Goal: Task Accomplishment & Management: Use online tool/utility

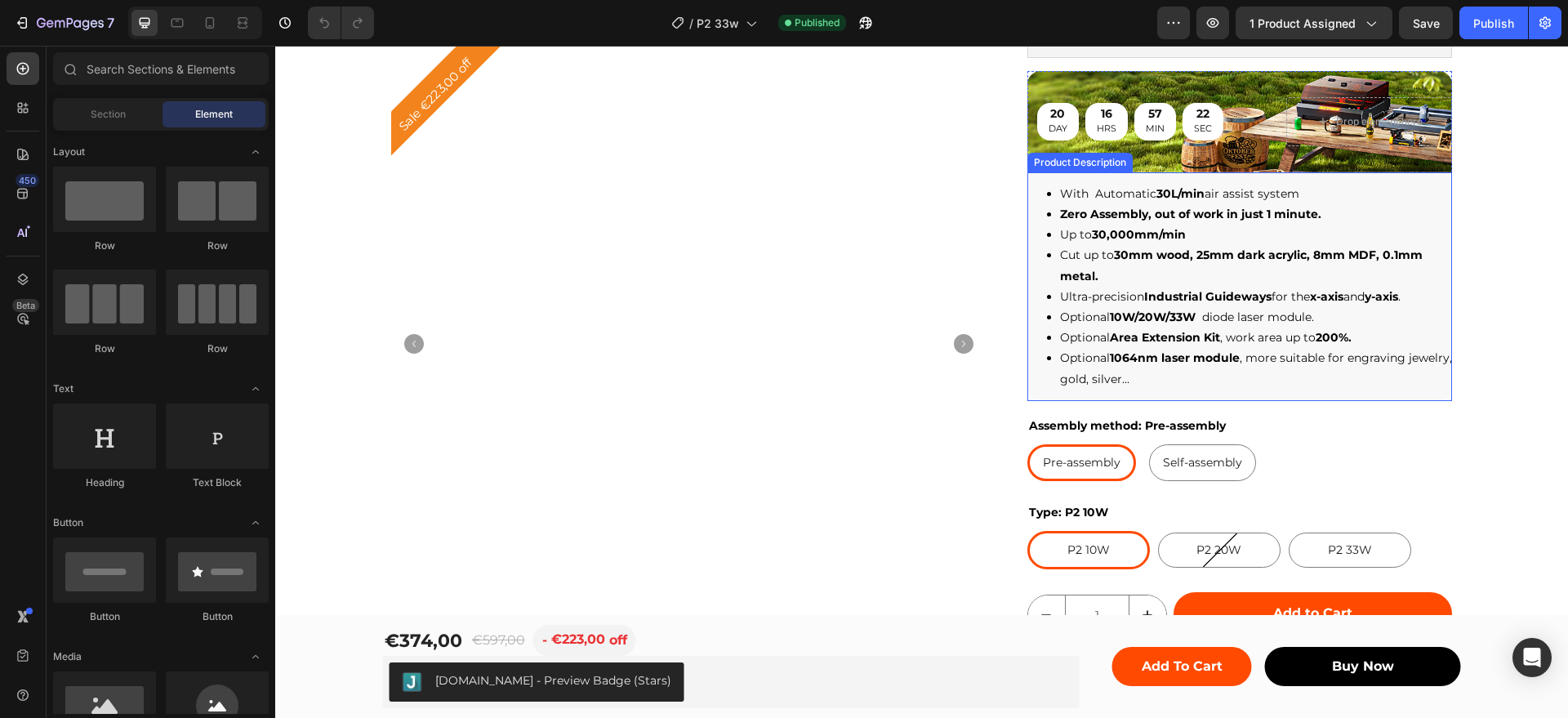
scroll to position [408, 0]
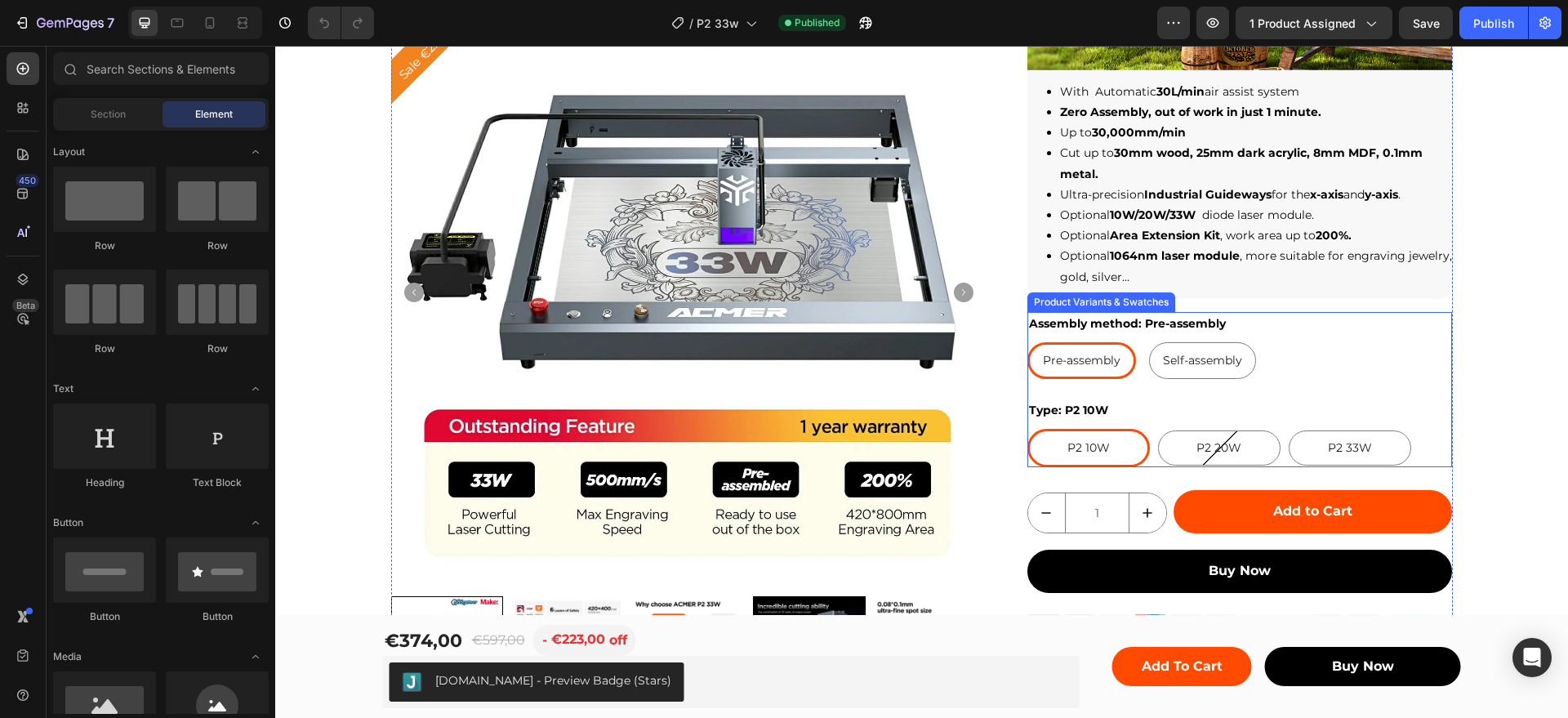
click at [1263, 325] on div "Assembly method: Pre-assembly Pre-assembly Pre-assembly Pre-assembly Self-assem…" at bounding box center [1240, 346] width 425 height 67
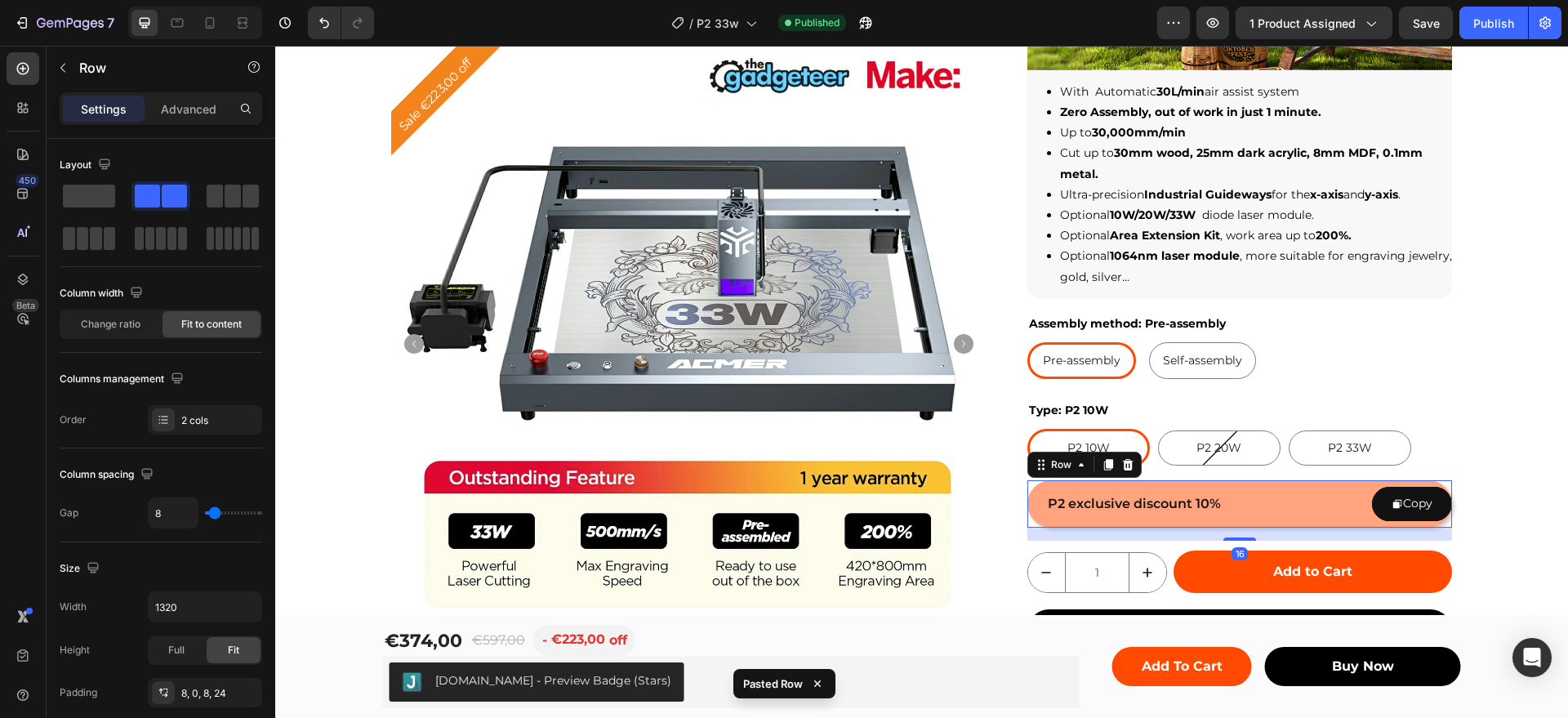
click at [1269, 501] on div "P2 exclusive discount 10% Text Block Copy Copy Coupon Code Row 16" at bounding box center [1240, 503] width 425 height 46
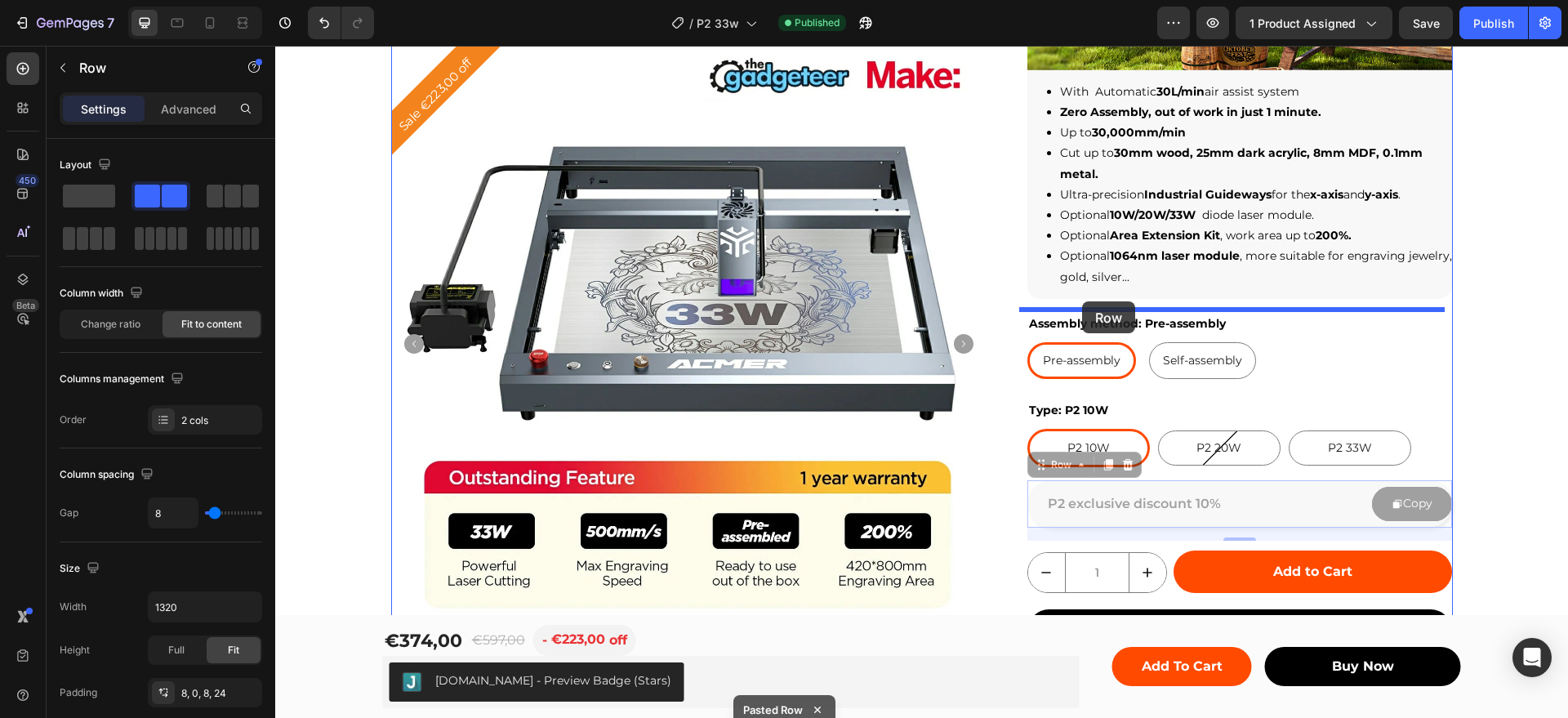
drag, startPoint x: 1033, startPoint y: 465, endPoint x: 1083, endPoint y: 301, distance: 171.5
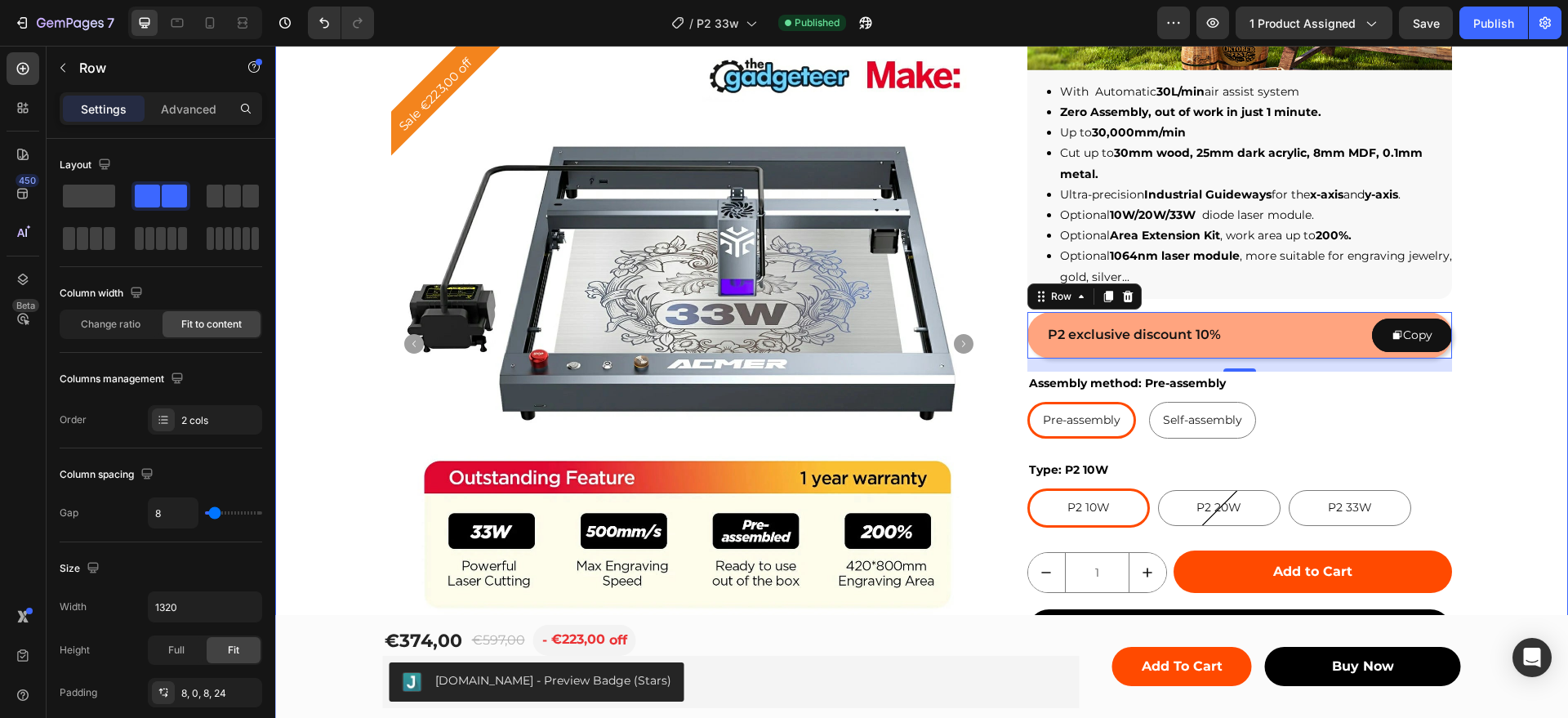
click at [1481, 296] on div "Sale €223,00 off Product Badge Product Images Row ACMER P2 Laser Engraver Cutti…" at bounding box center [922, 233] width 1293 height 1071
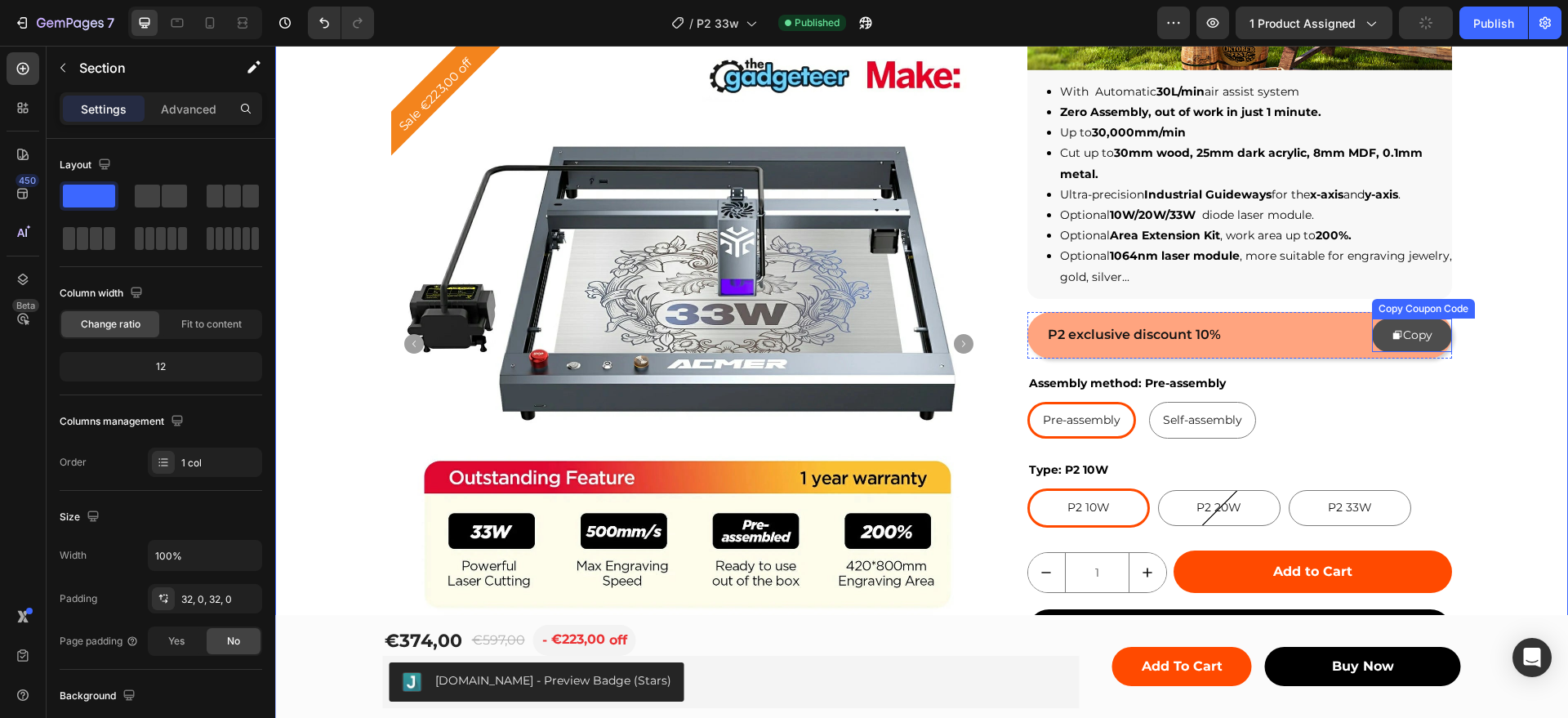
drag, startPoint x: 1400, startPoint y: 322, endPoint x: 1388, endPoint y: 323, distance: 12.0
click at [1404, 325] on div "Copy" at bounding box center [1418, 335] width 29 height 21
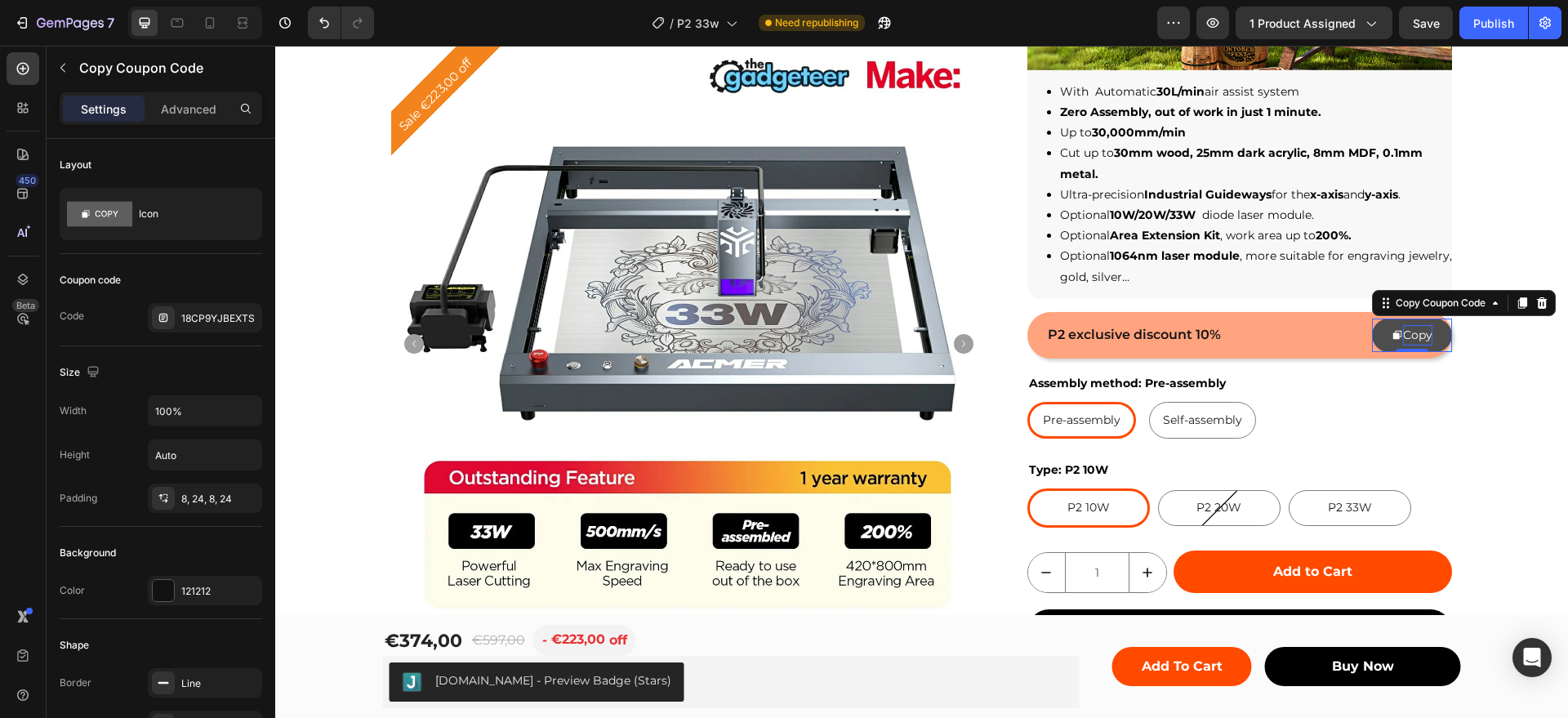
click at [1414, 335] on div "Copy" at bounding box center [1418, 335] width 29 height 21
click at [214, 313] on div "18CP9YJBEXTS" at bounding box center [220, 318] width 77 height 15
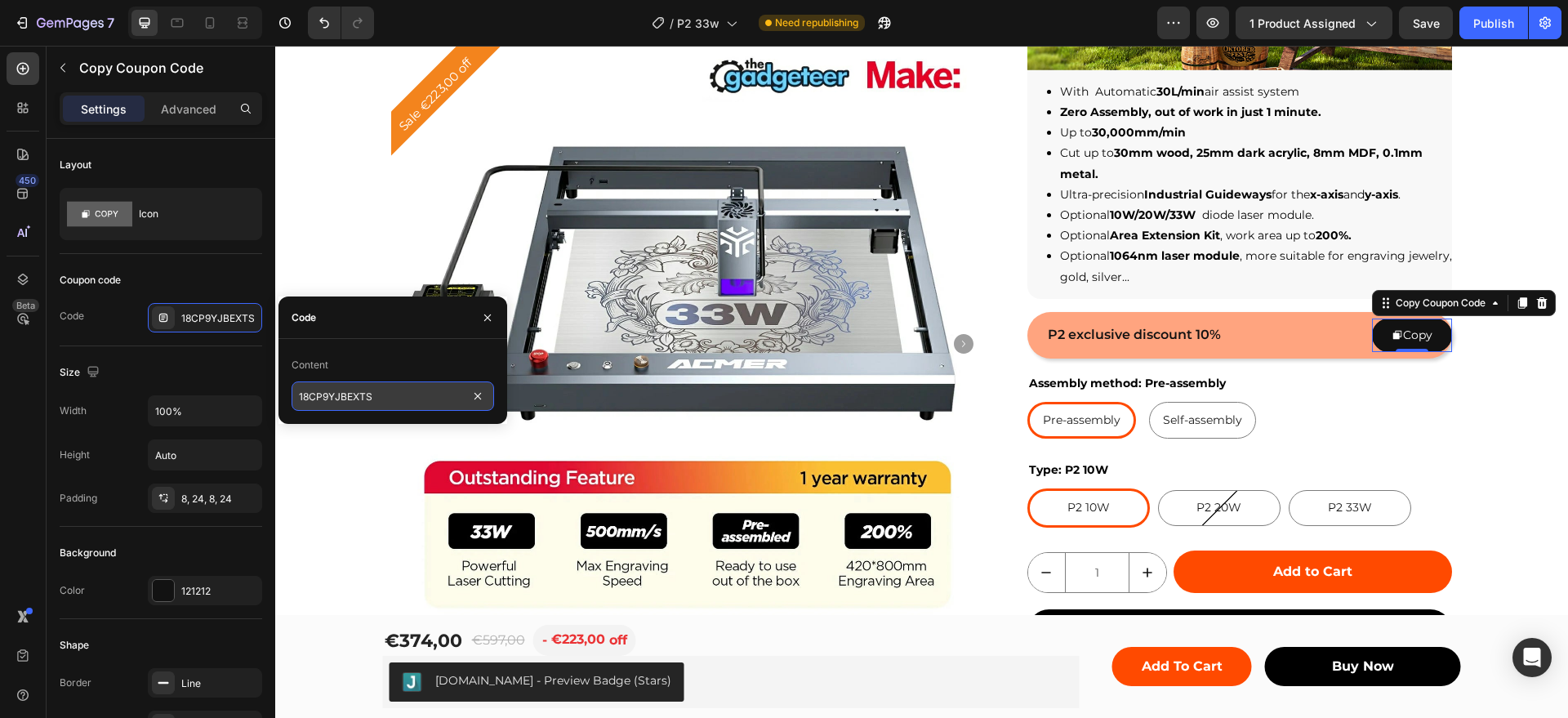
click at [418, 397] on input "18CP9YJBEXTS" at bounding box center [393, 396] width 203 height 29
paste input "6HR8NT96W373"
type input "6HR8NT96W373"
click at [487, 312] on icon "button" at bounding box center [487, 317] width 13 height 13
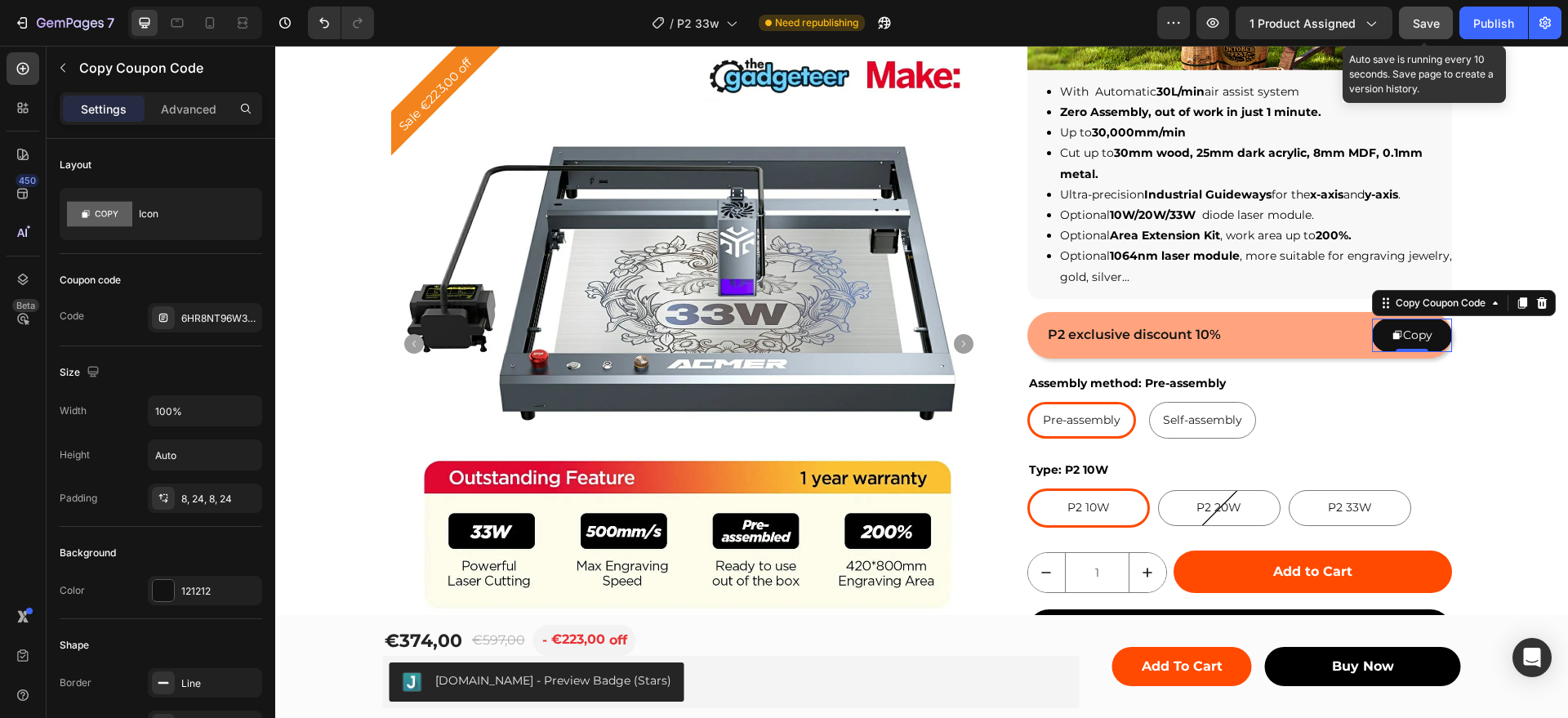
click at [1417, 16] on span "Save" at bounding box center [1426, 23] width 27 height 14
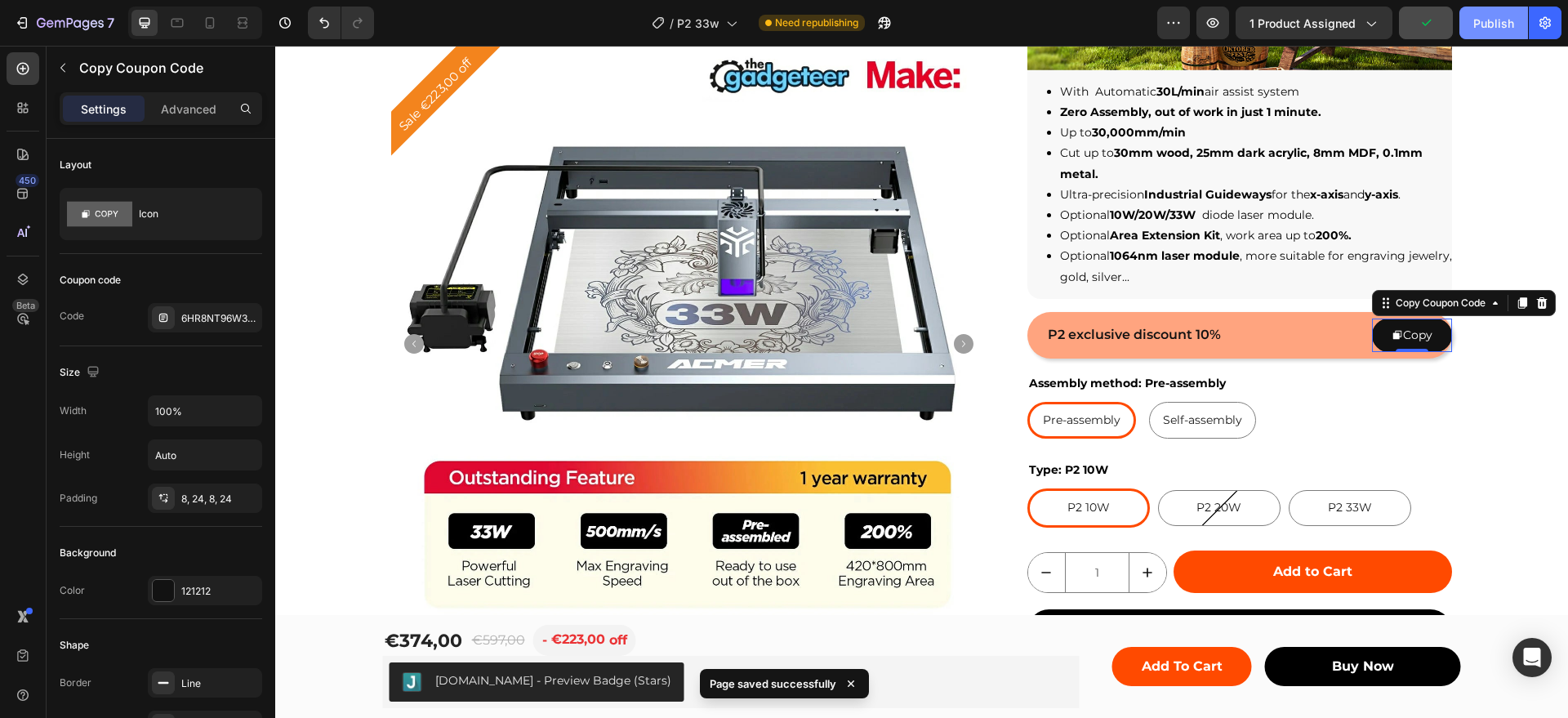
click at [1493, 23] on div "Publish" at bounding box center [1494, 23] width 41 height 17
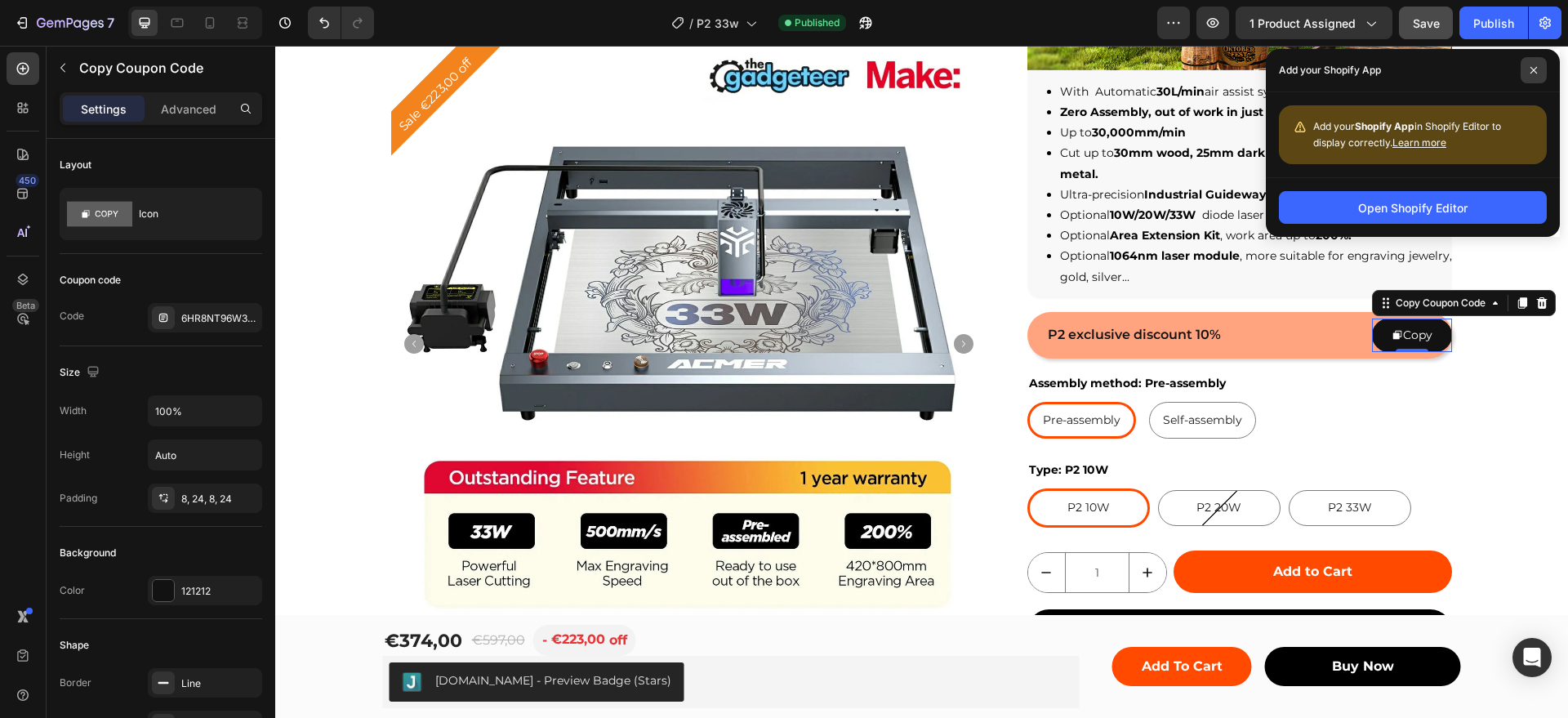
click at [1529, 66] on icon at bounding box center [1534, 70] width 9 height 9
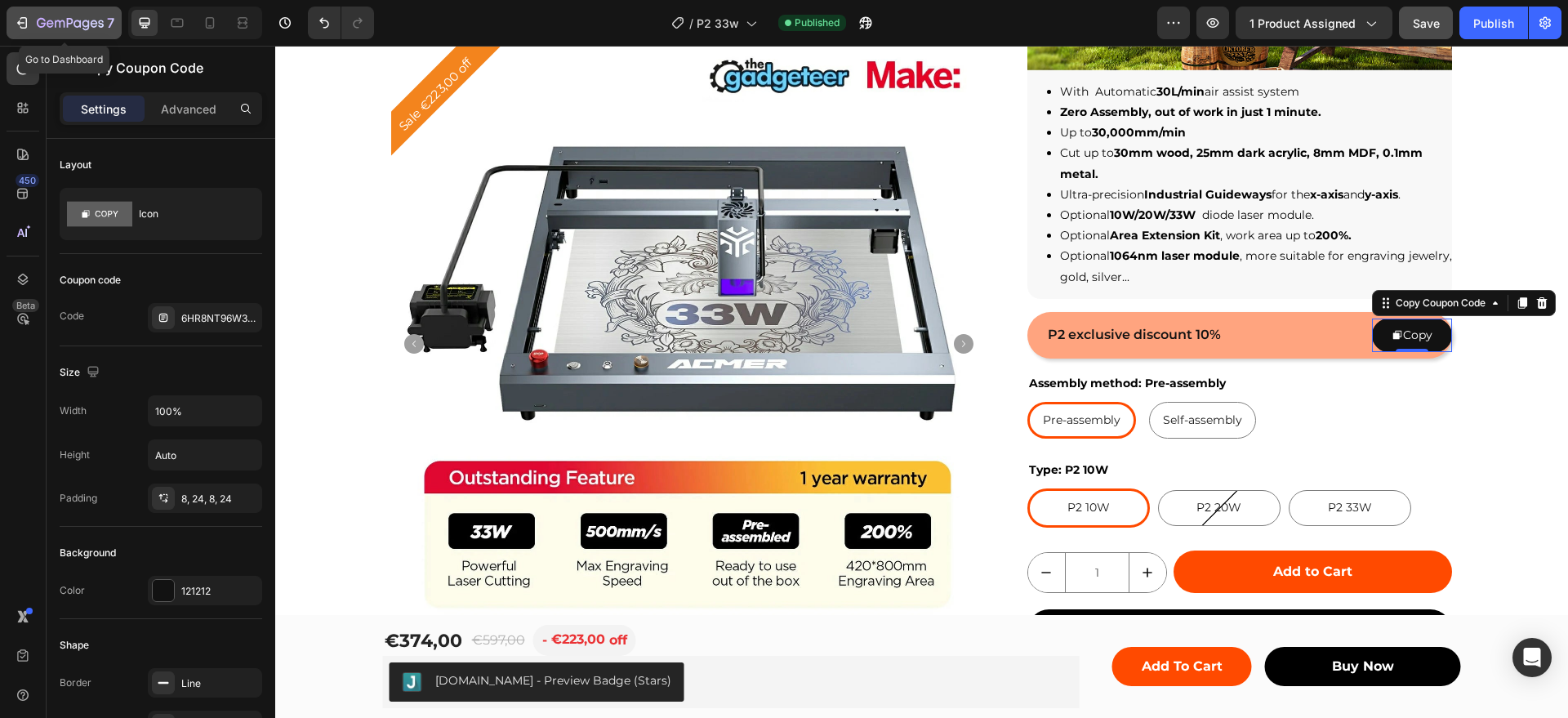
click at [24, 21] on icon "button" at bounding box center [21, 22] width 16 height 16
